Goal: Task Accomplishment & Management: Understand process/instructions

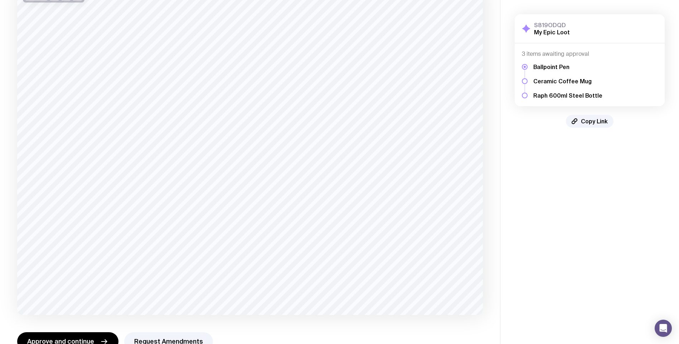
scroll to position [88, 0]
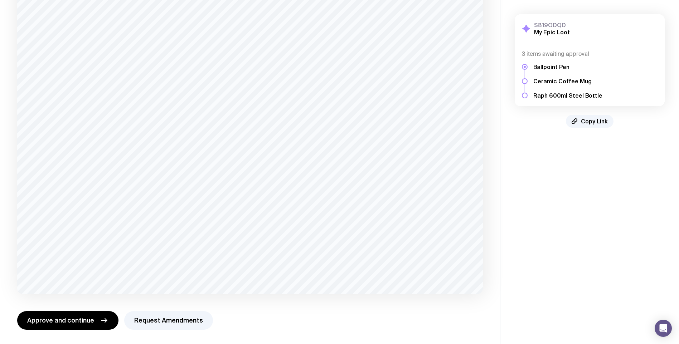
click at [523, 80] on div at bounding box center [525, 81] width 6 height 6
click at [551, 82] on h5 "Ceramic Coffee Mug" at bounding box center [567, 81] width 69 height 7
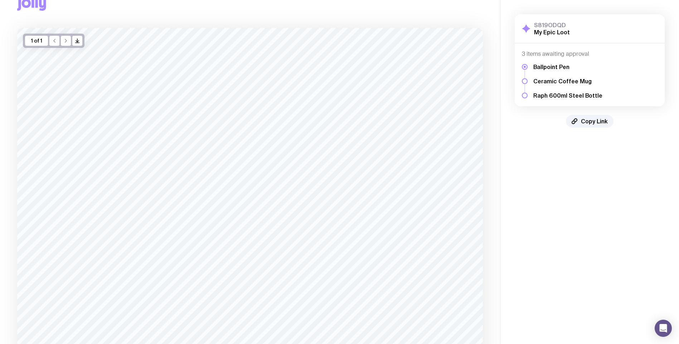
scroll to position [0, 0]
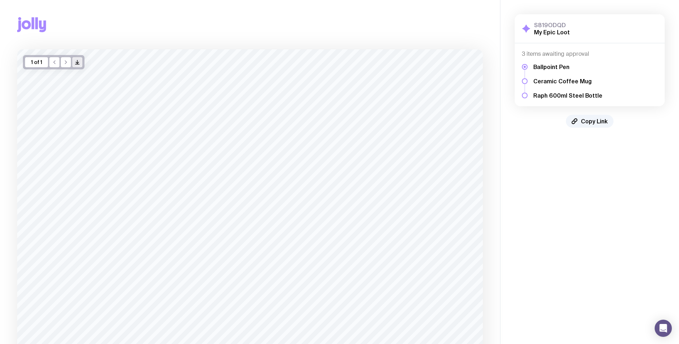
click at [78, 62] on icon "/> />" at bounding box center [77, 62] width 6 height 6
click at [561, 83] on h5 "Ceramic Coffee Mug" at bounding box center [567, 81] width 69 height 7
click at [525, 81] on div at bounding box center [525, 81] width 6 height 6
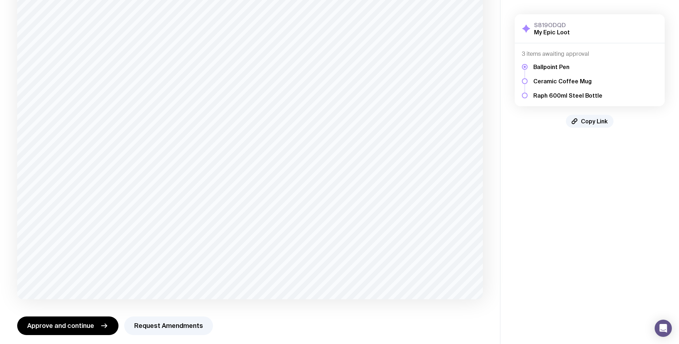
scroll to position [88, 0]
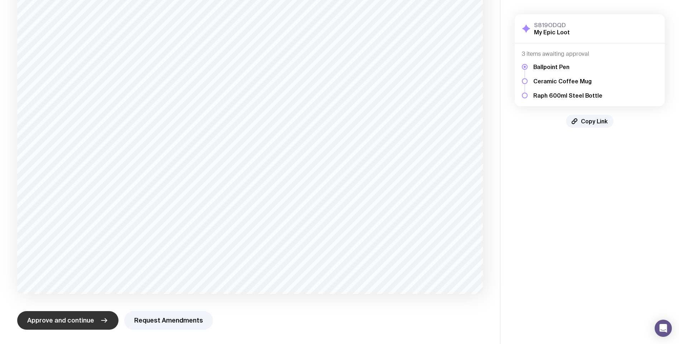
click at [83, 325] on button "Approve and continue" at bounding box center [67, 320] width 101 height 19
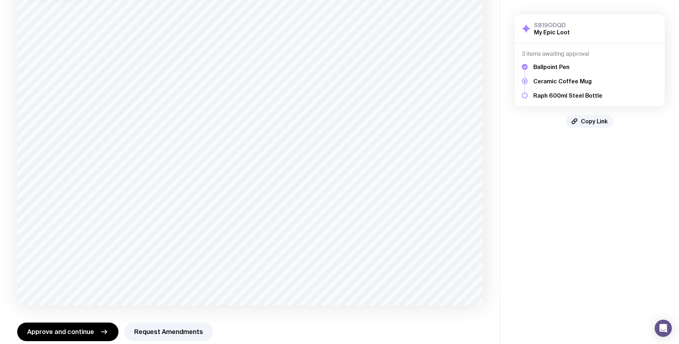
scroll to position [84, 0]
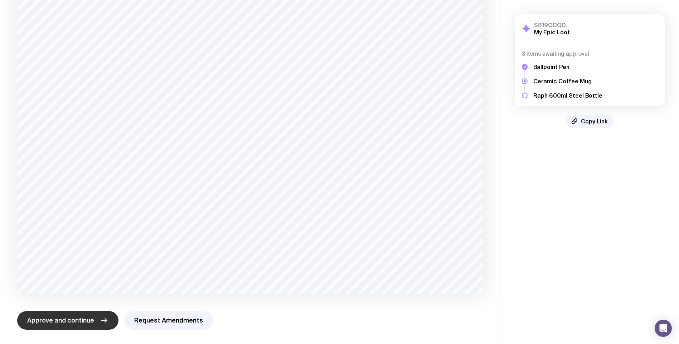
click at [67, 324] on span "Approve and continue" at bounding box center [60, 320] width 67 height 9
click at [67, 322] on span "Approve and continue" at bounding box center [60, 320] width 67 height 9
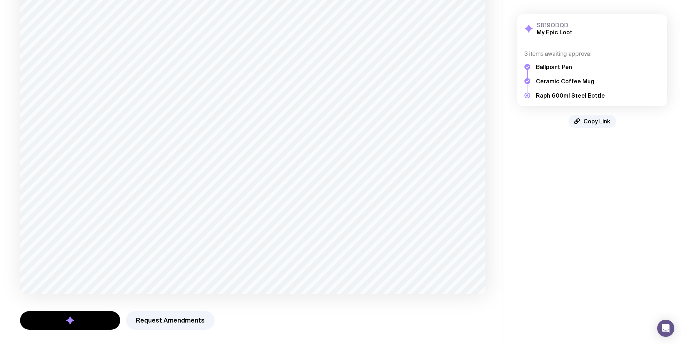
scroll to position [0, 0]
